Goal: Task Accomplishment & Management: Complete application form

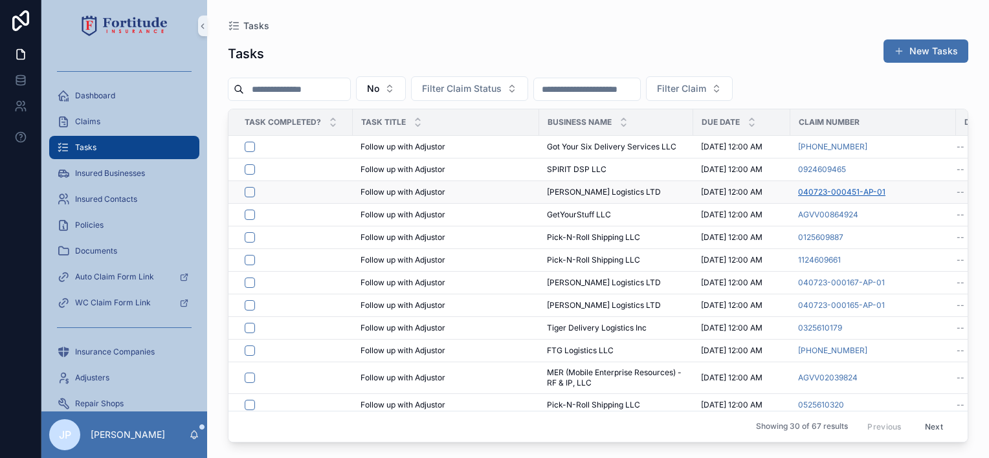
click at [844, 188] on span "040723-000451-AP-01" at bounding box center [841, 192] width 87 height 10
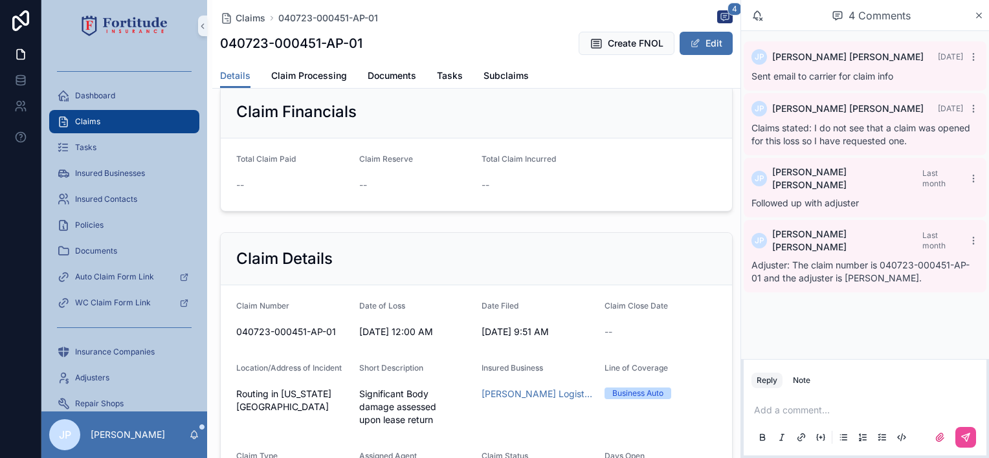
scroll to position [194, 0]
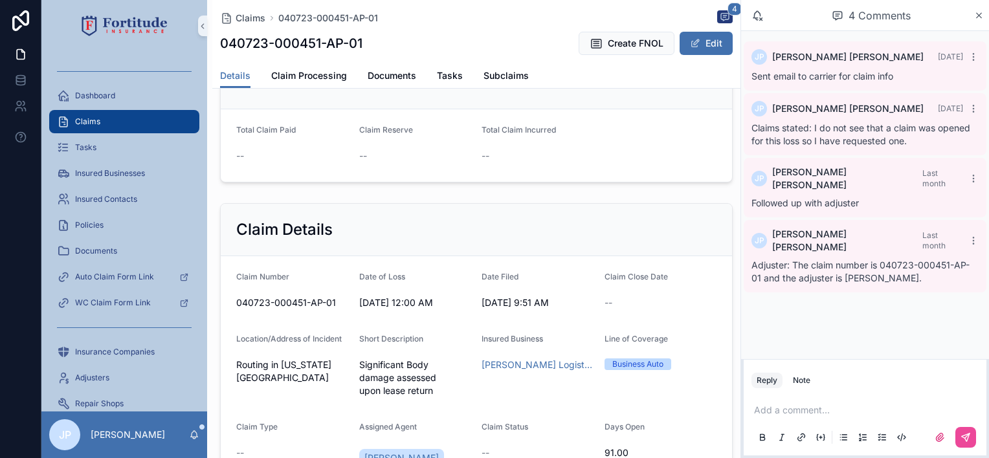
click at [863, 259] on span "Adjuster: The claim number is 040723-000451-AP-01 and the adjuster is [PERSON_N…" at bounding box center [860, 271] width 218 height 24
drag, startPoint x: 883, startPoint y: 243, endPoint x: 761, endPoint y: 256, distance: 122.3
click at [761, 259] on span "Adjuster: The claim number is 040723-000451-AP-01 and the adjuster is [PERSON_N…" at bounding box center [860, 271] width 218 height 24
copy span "040723-000451-AP-01"
drag, startPoint x: 577, startPoint y: 377, endPoint x: 472, endPoint y: 375, distance: 105.5
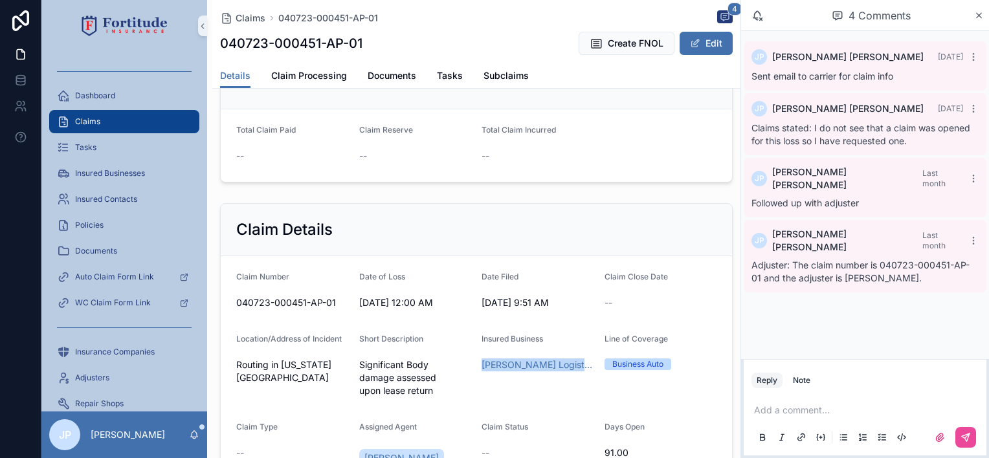
click at [472, 375] on form "Claim Number 040723-000451-AP-01 Date of Loss [DATE] 12:00 AM Date Filed [DATE]…" at bounding box center [476, 372] width 511 height 233
copy span "[PERSON_NAME] Logistics LTD"
click at [798, 381] on div "Note" at bounding box center [801, 380] width 17 height 10
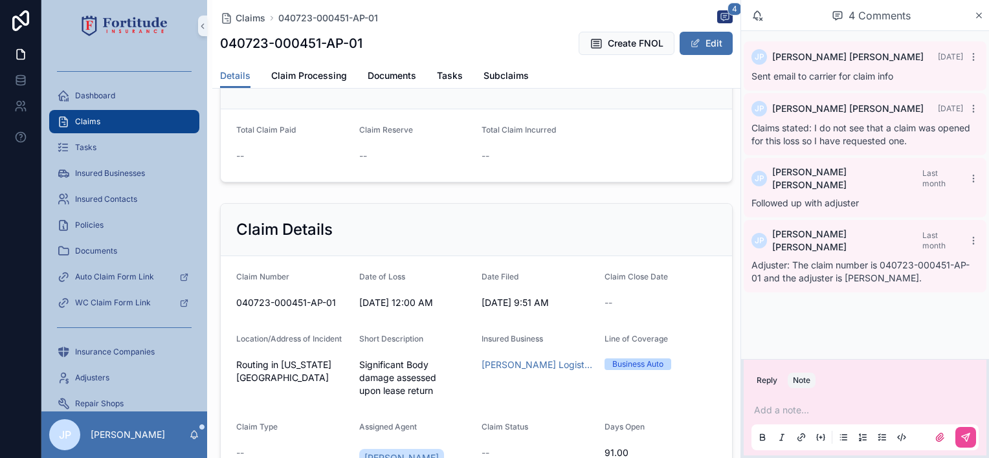
click at [800, 413] on p "scrollable content" at bounding box center [867, 410] width 227 height 13
click at [970, 438] on icon "scrollable content" at bounding box center [965, 437] width 10 height 10
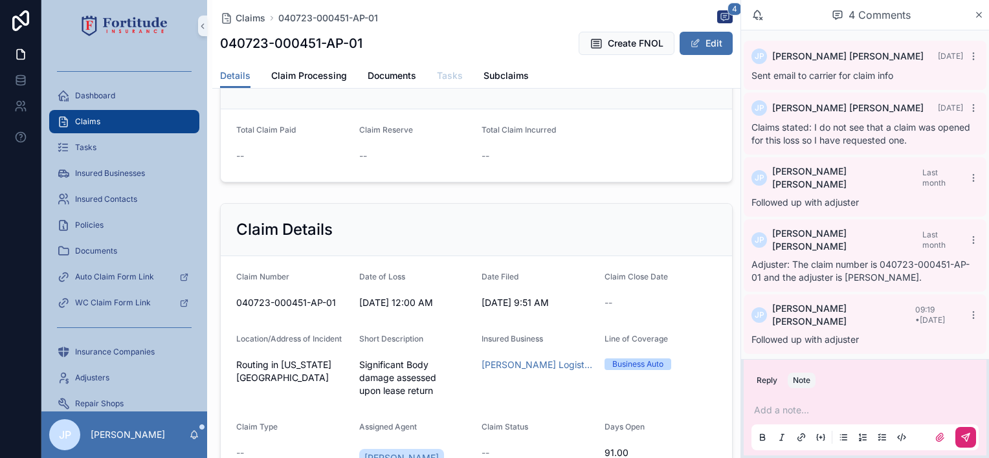
click at [448, 72] on span "Tasks" at bounding box center [450, 75] width 26 height 13
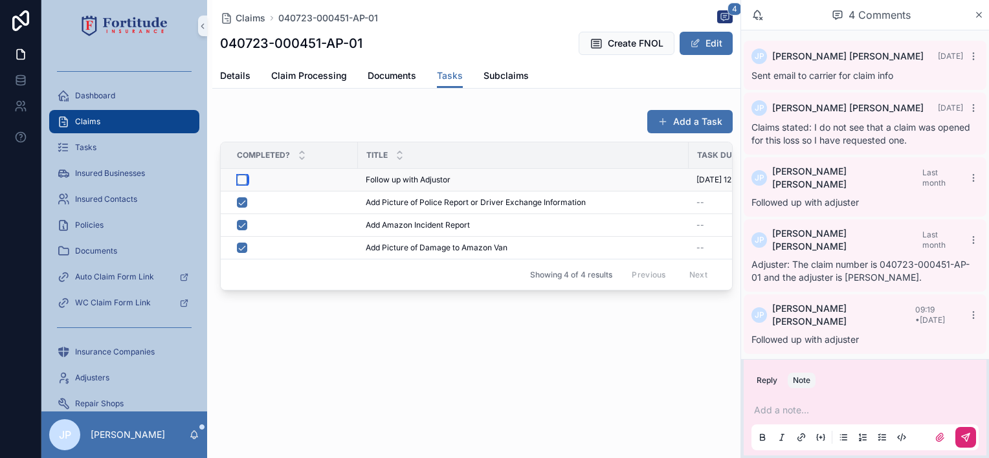
click at [244, 181] on button "scrollable content" at bounding box center [242, 180] width 10 height 10
click at [685, 119] on button "Add a Task" at bounding box center [689, 121] width 85 height 23
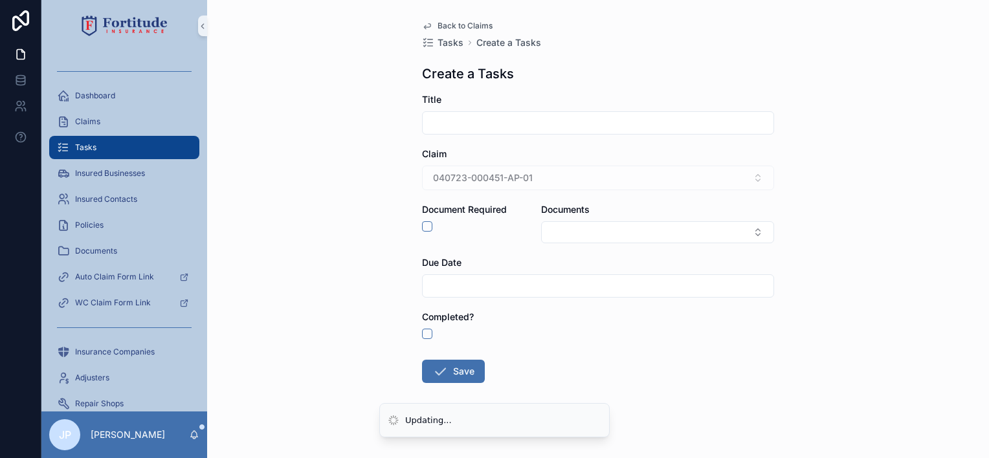
click at [500, 122] on input "scrollable content" at bounding box center [598, 123] width 351 height 18
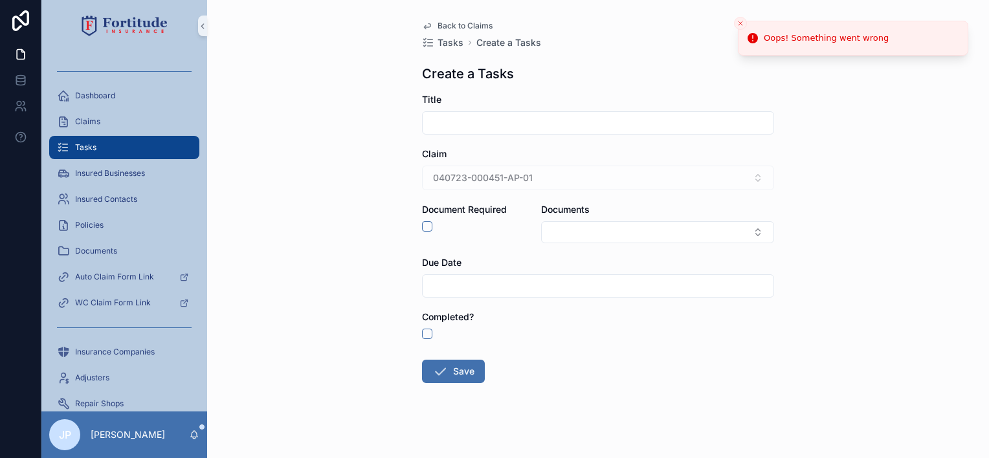
type input "**********"
click at [507, 290] on input "scrollable content" at bounding box center [598, 286] width 351 height 18
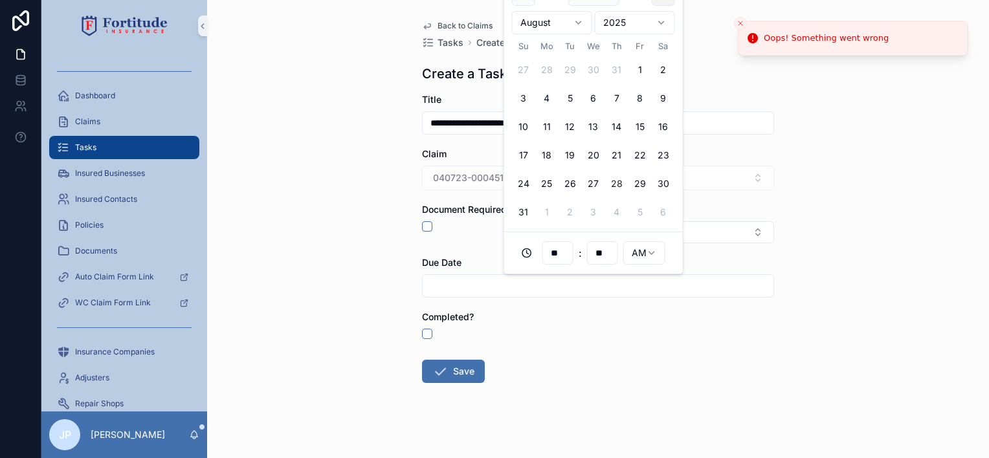
click at [670, 26] on button "scrollable content" at bounding box center [663, 22] width 23 height 23
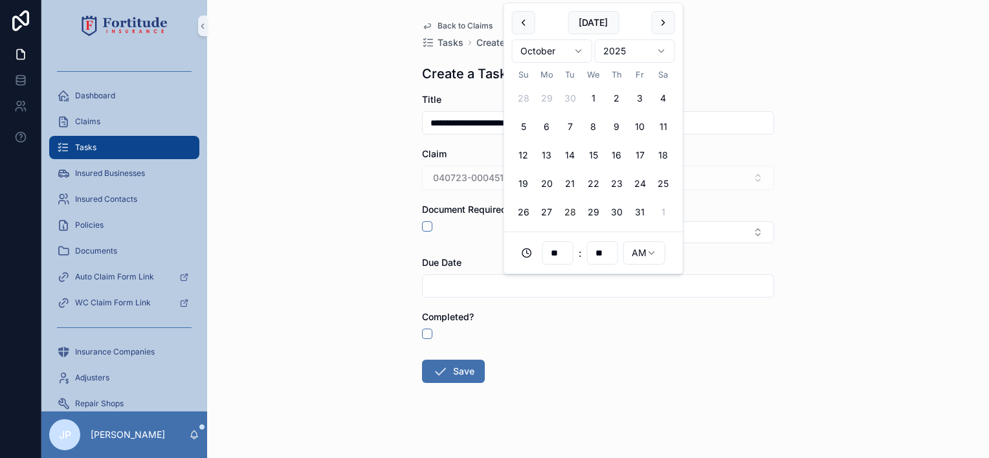
click at [569, 214] on button "28" at bounding box center [569, 212] width 23 height 23
type input "**********"
click at [462, 377] on button "Save" at bounding box center [453, 371] width 63 height 23
